Goal: Browse casually

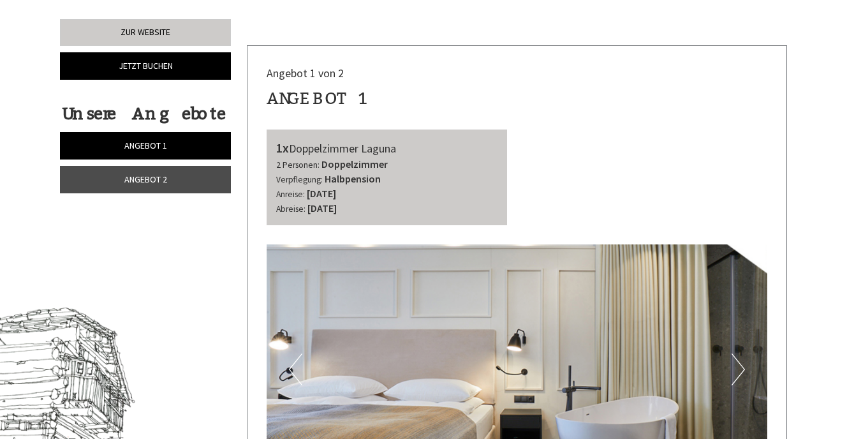
scroll to position [446, 0]
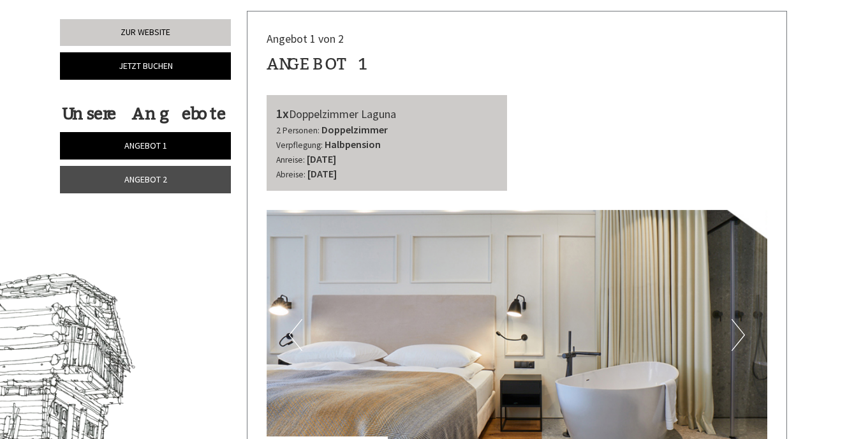
click at [740, 339] on button "Next" at bounding box center [738, 335] width 13 height 32
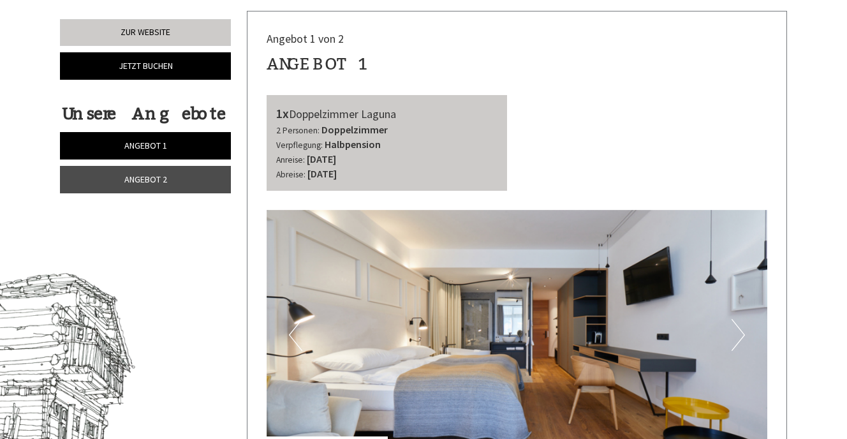
click at [740, 339] on button "Next" at bounding box center [738, 335] width 13 height 32
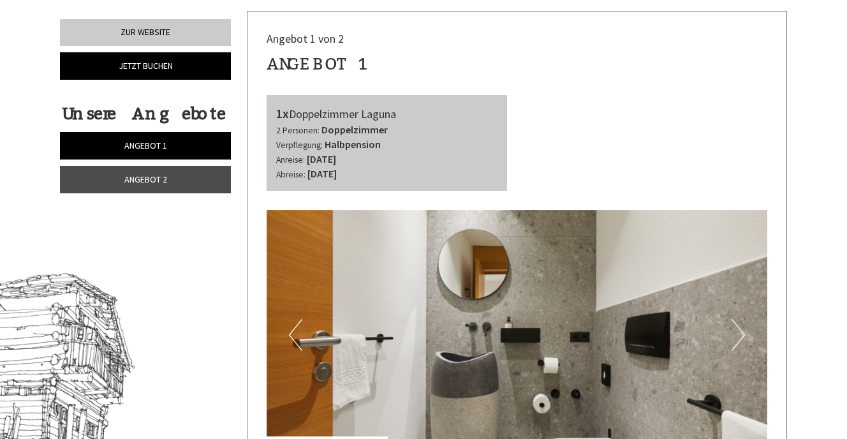
click at [740, 339] on button "Next" at bounding box center [738, 335] width 13 height 32
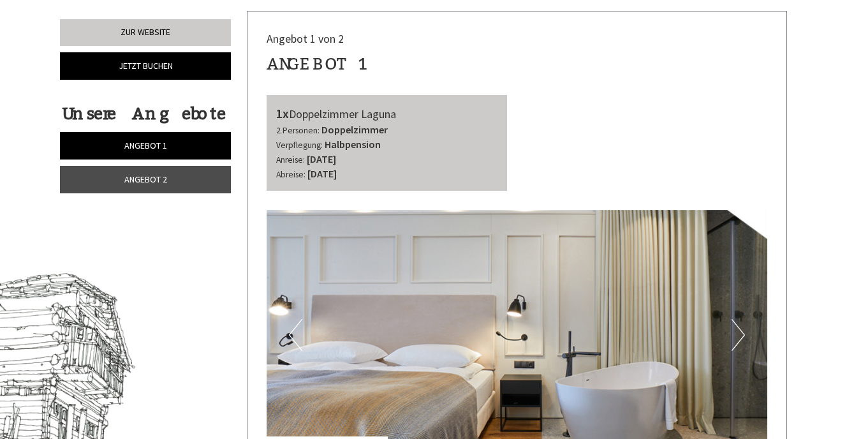
click at [740, 339] on button "Next" at bounding box center [738, 335] width 13 height 32
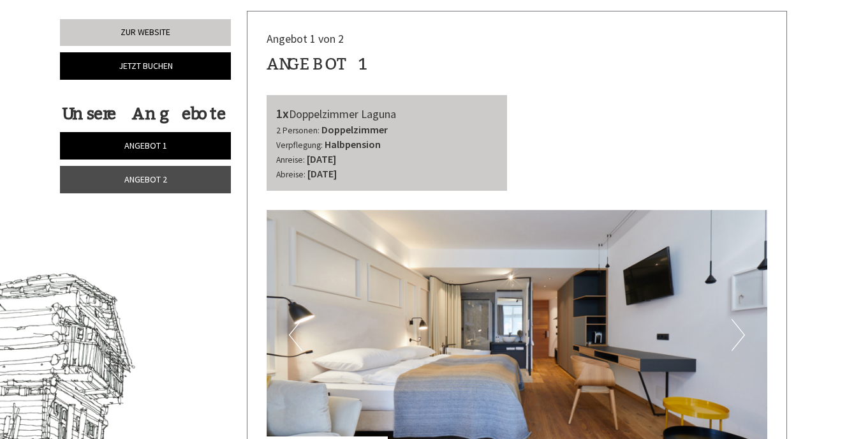
click at [740, 339] on button "Next" at bounding box center [738, 335] width 13 height 32
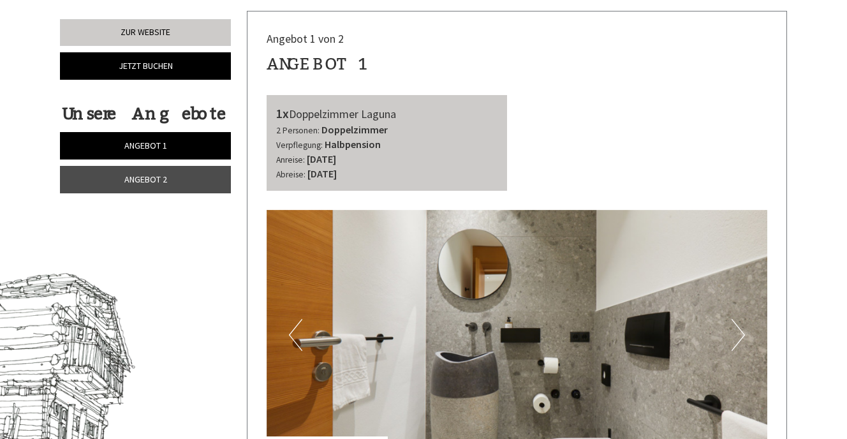
click at [740, 339] on button "Next" at bounding box center [738, 335] width 13 height 32
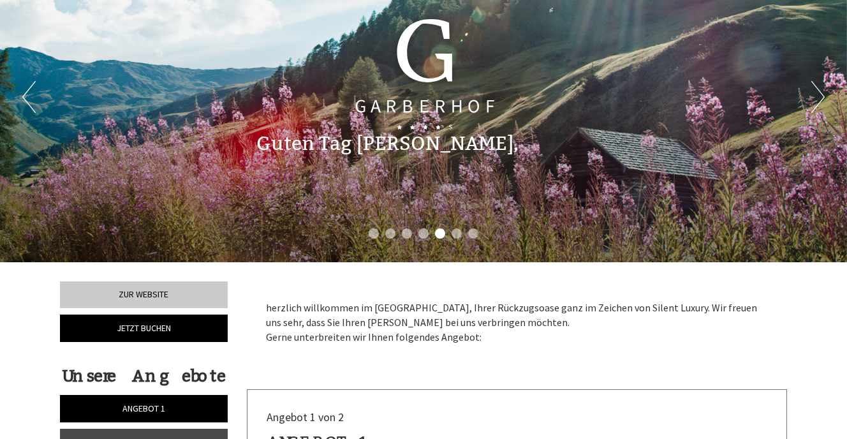
scroll to position [0, 0]
